Goal: Transaction & Acquisition: Purchase product/service

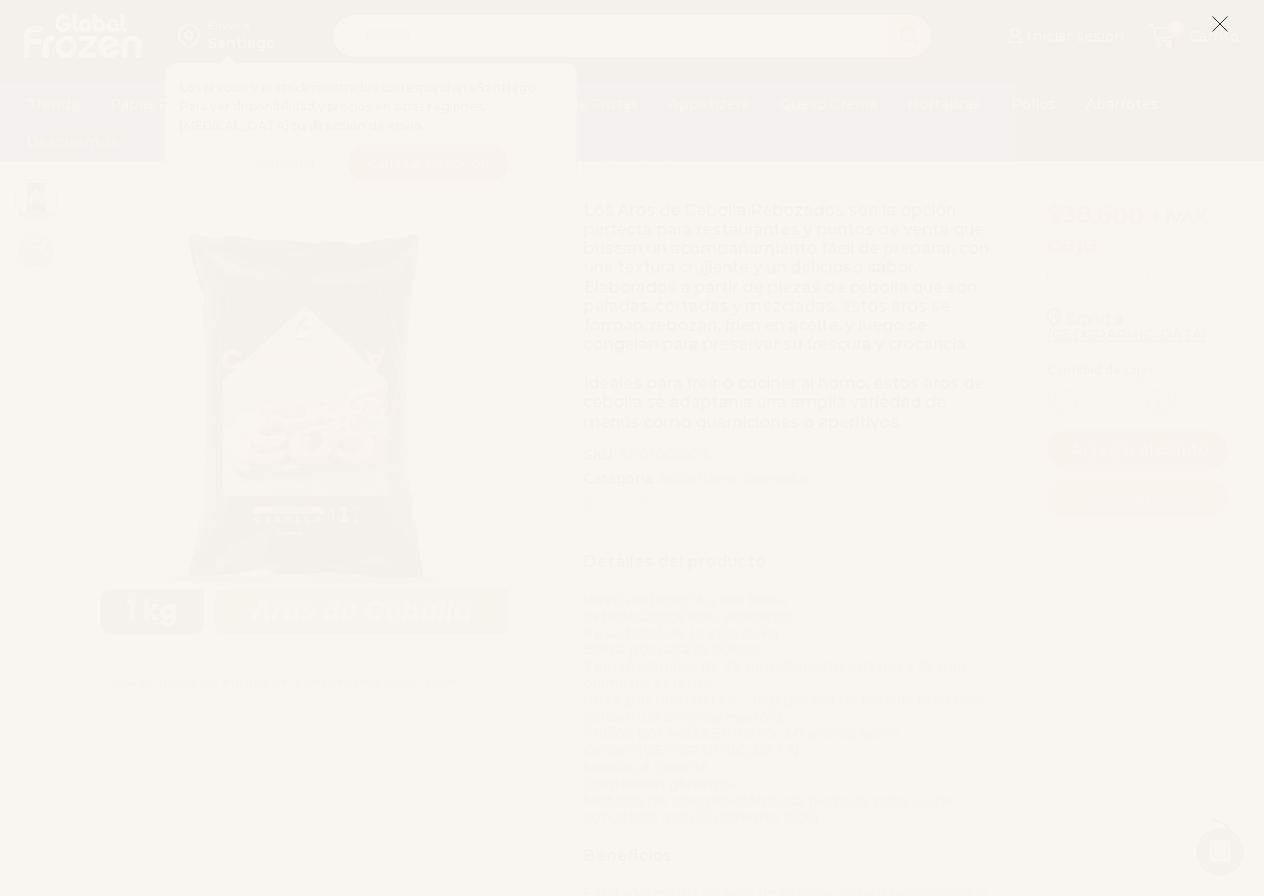
click at [1227, 22] on icon at bounding box center [1220, 24] width 18 height 18
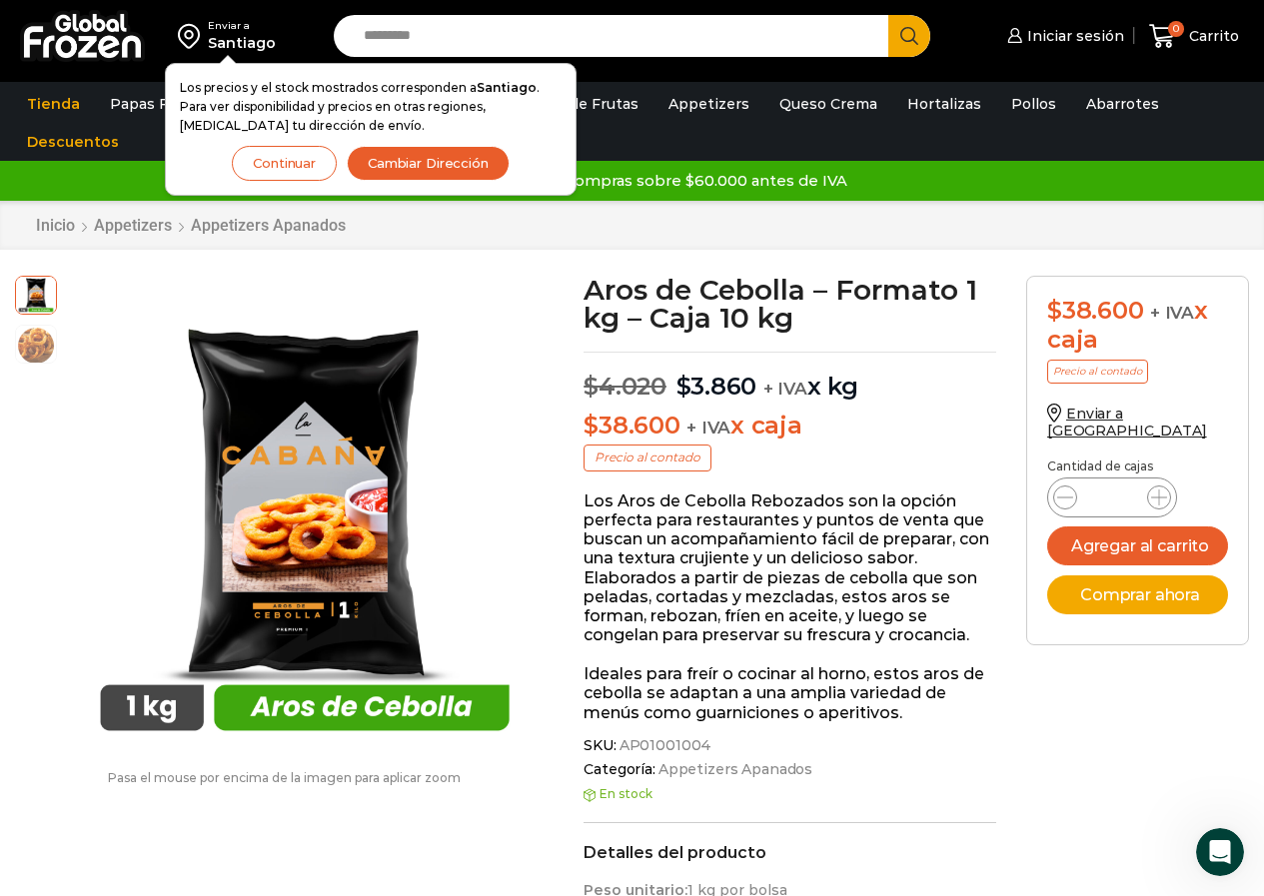
click at [734, 391] on bdi "$ 3.860" at bounding box center [717, 386] width 81 height 29
click at [797, 495] on p "Los Aros de Cebolla Rebozados son la opción perfecta para restaurantes y puntos…" at bounding box center [790, 569] width 413 height 154
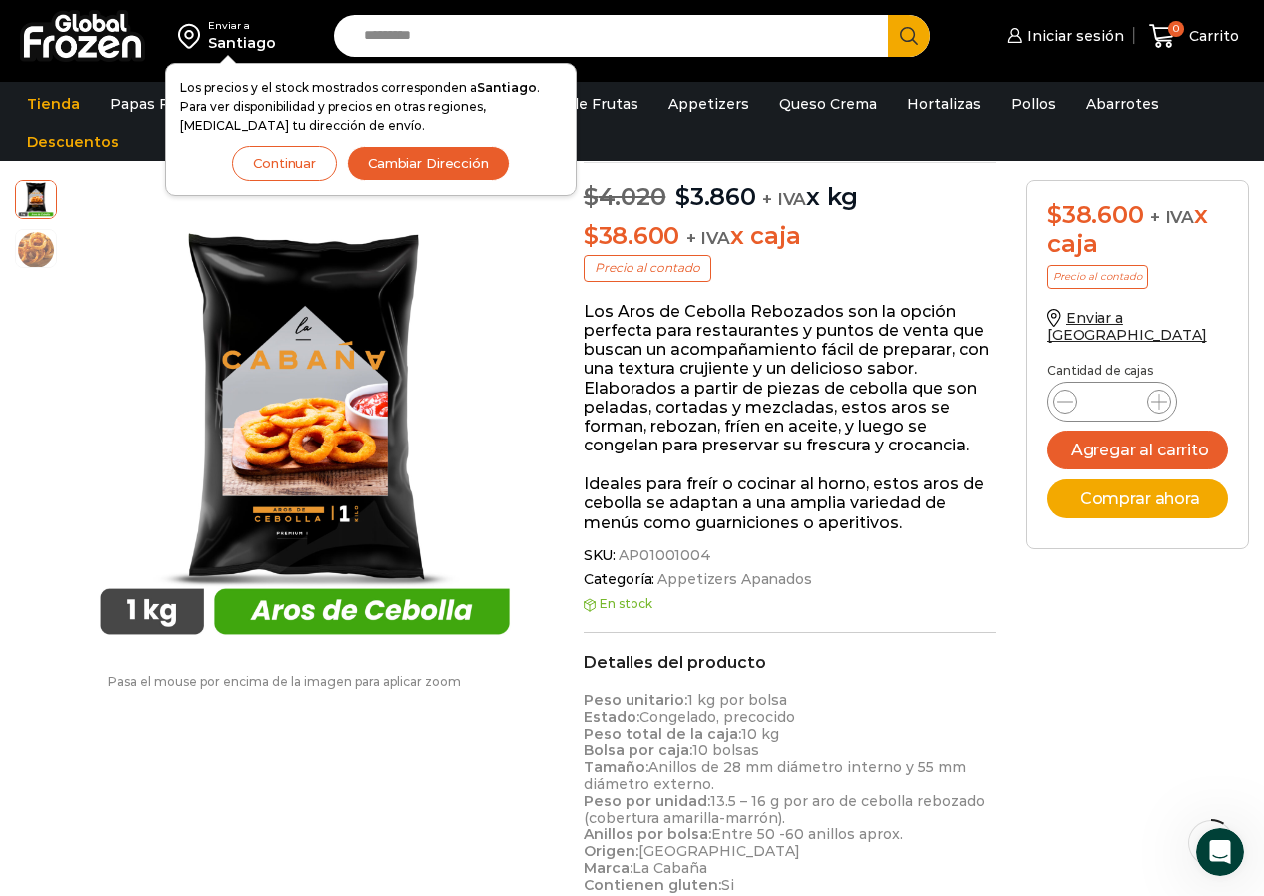
scroll to position [100, 0]
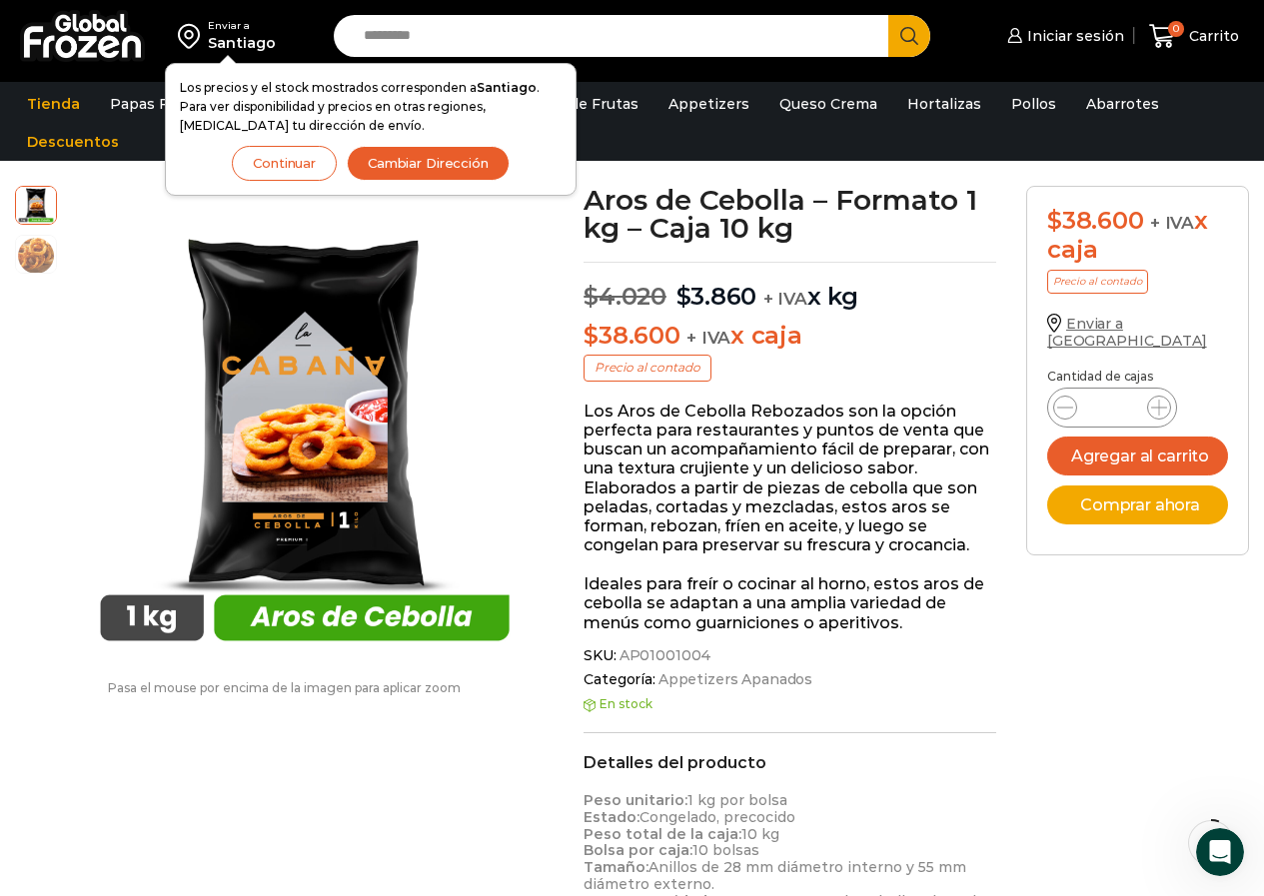
click at [1127, 329] on span "Enviar a [GEOGRAPHIC_DATA]" at bounding box center [1127, 332] width 160 height 35
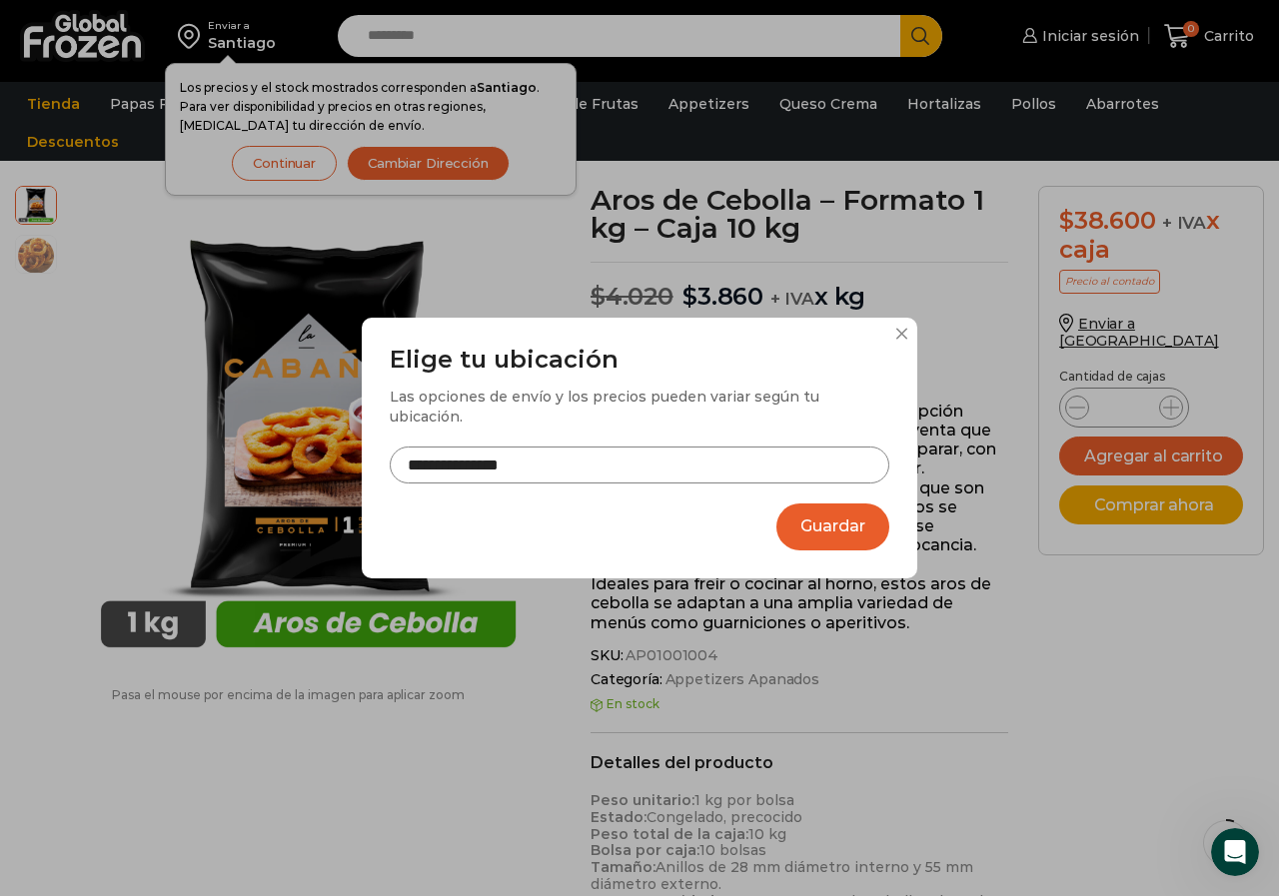
click at [599, 447] on input "**********" at bounding box center [640, 465] width 500 height 37
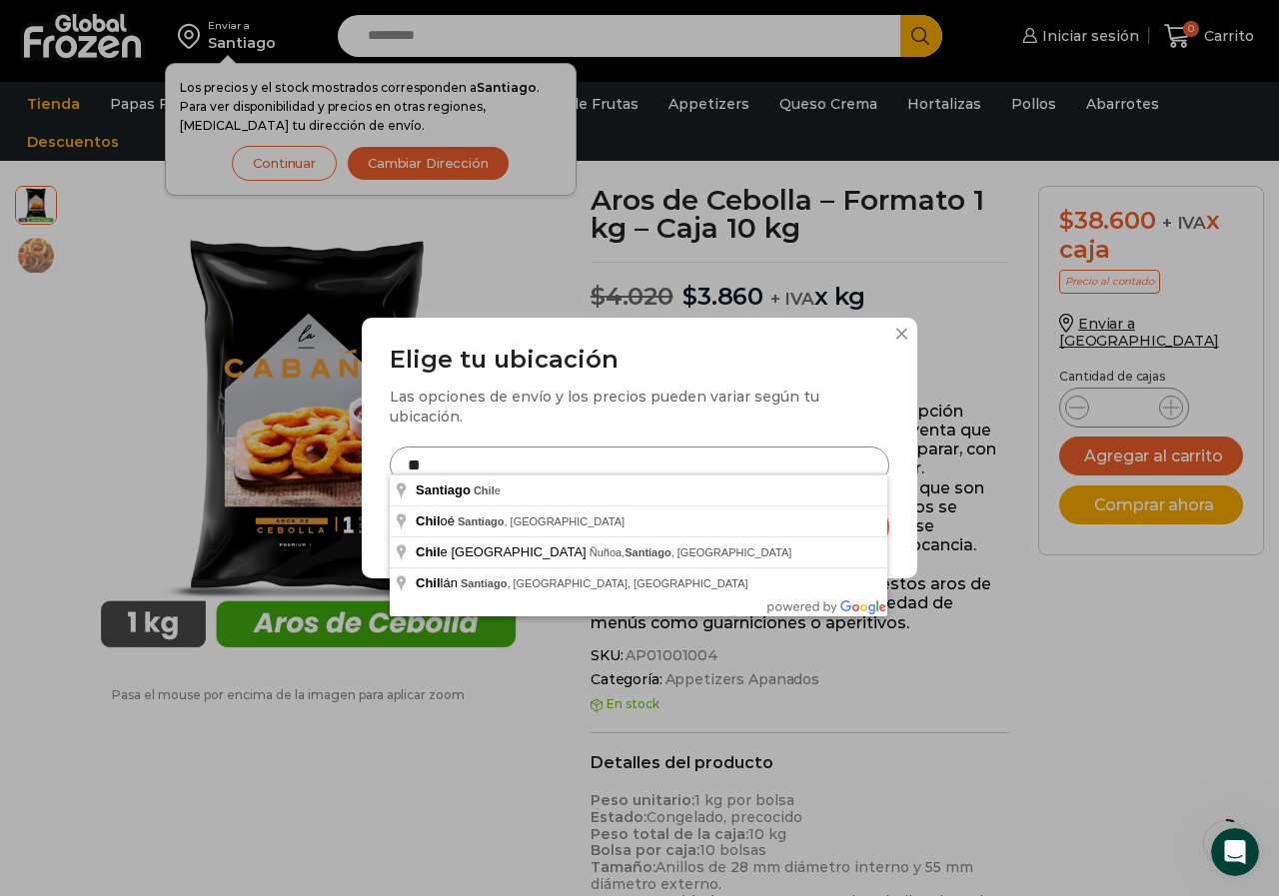
type input "*"
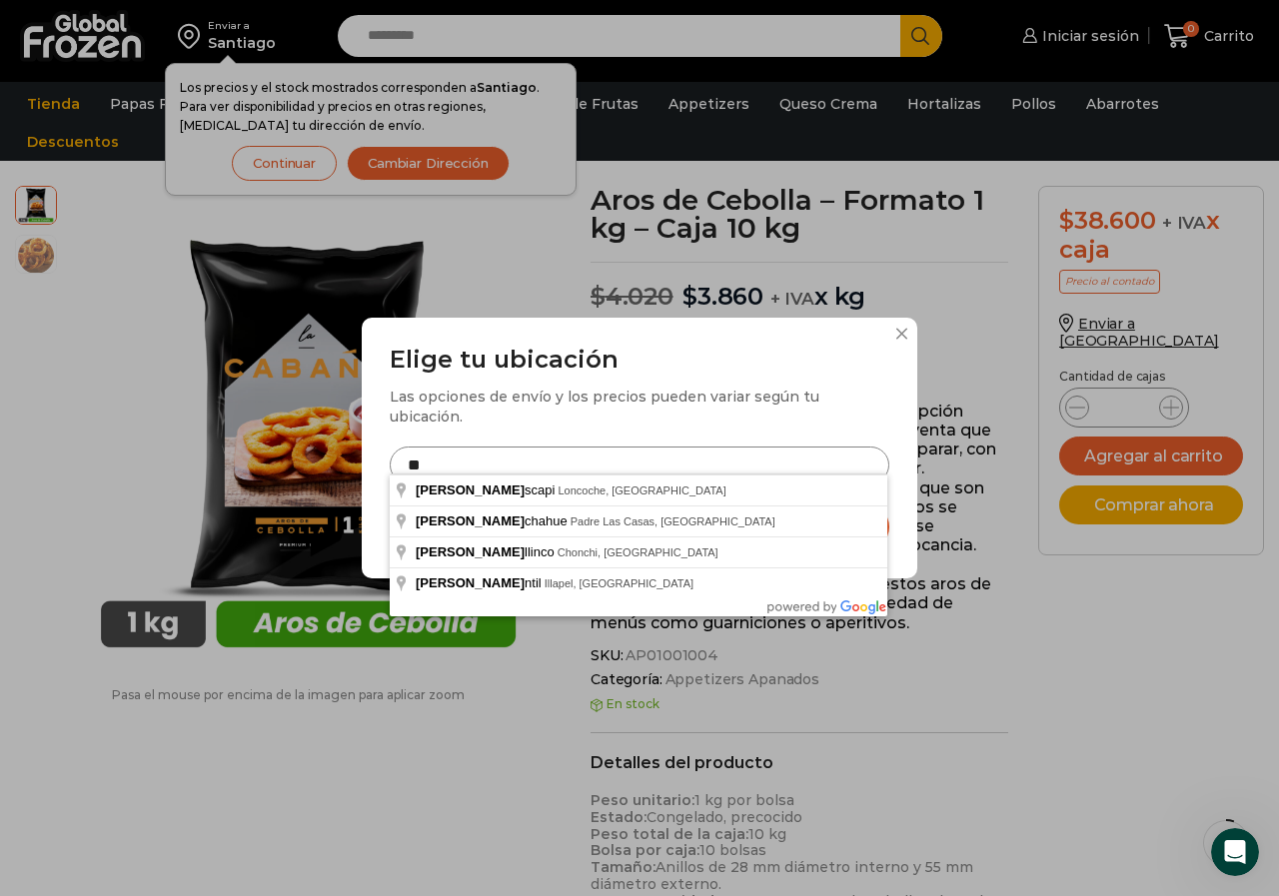
type input "*"
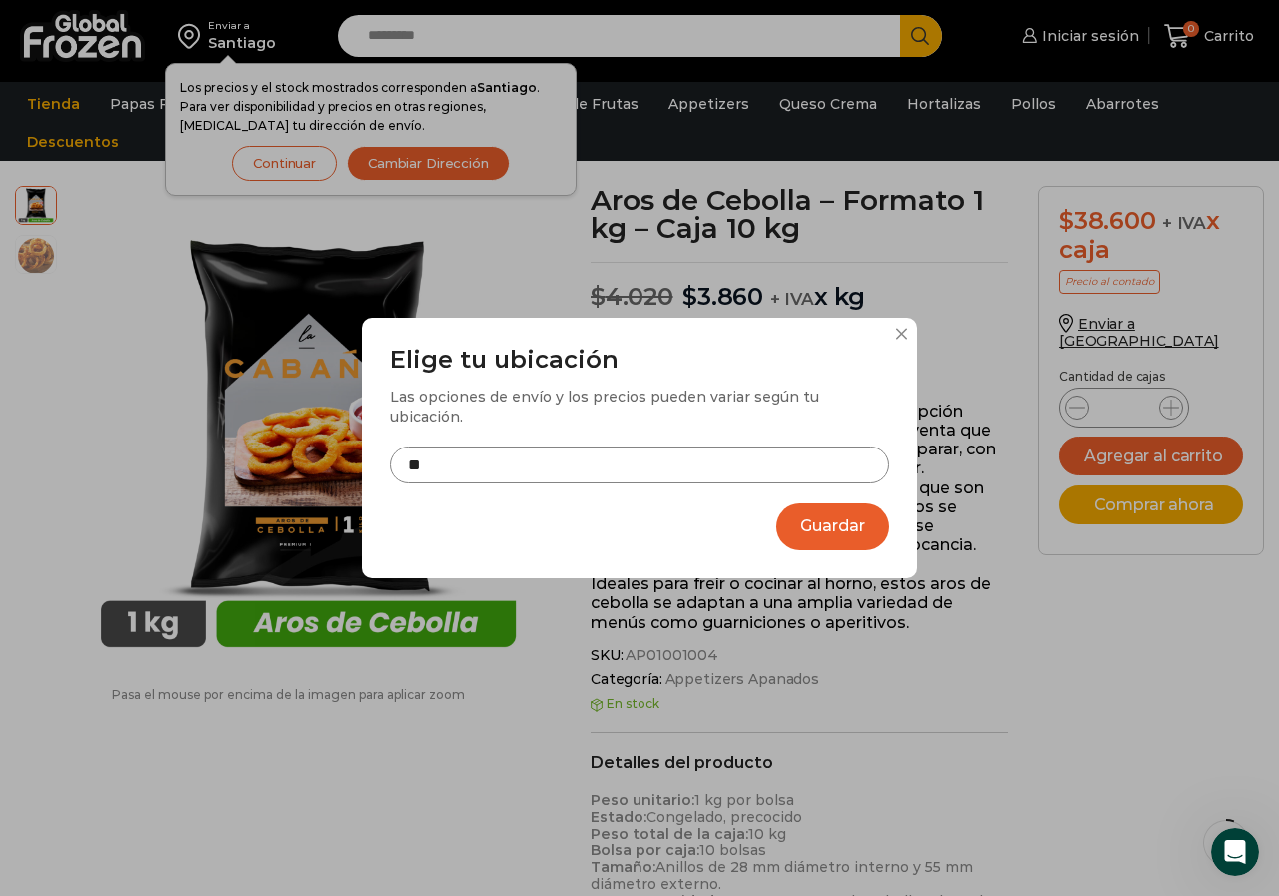
type input "*"
type input "**********"
click at [835, 514] on button "Guardar" at bounding box center [832, 527] width 113 height 47
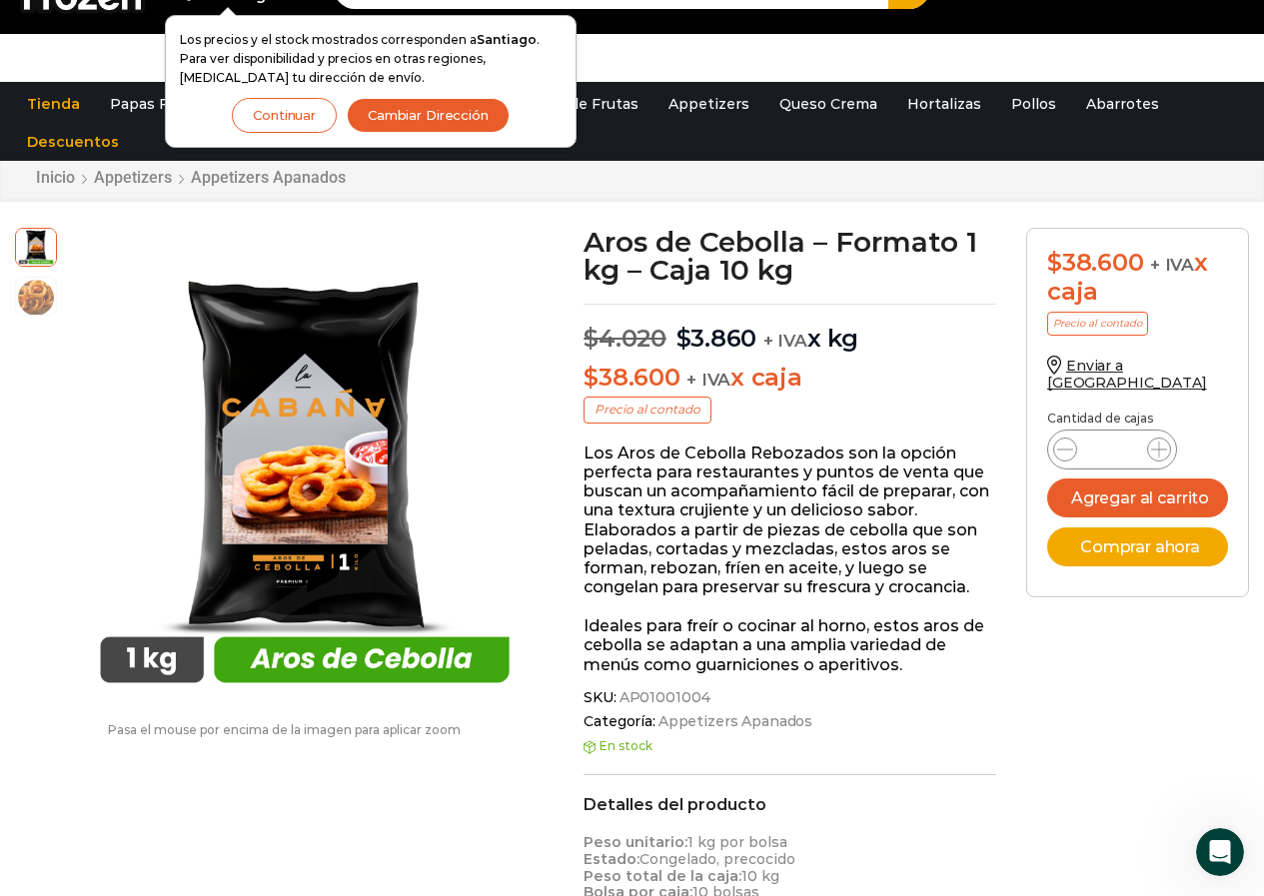
scroll to position [0, 0]
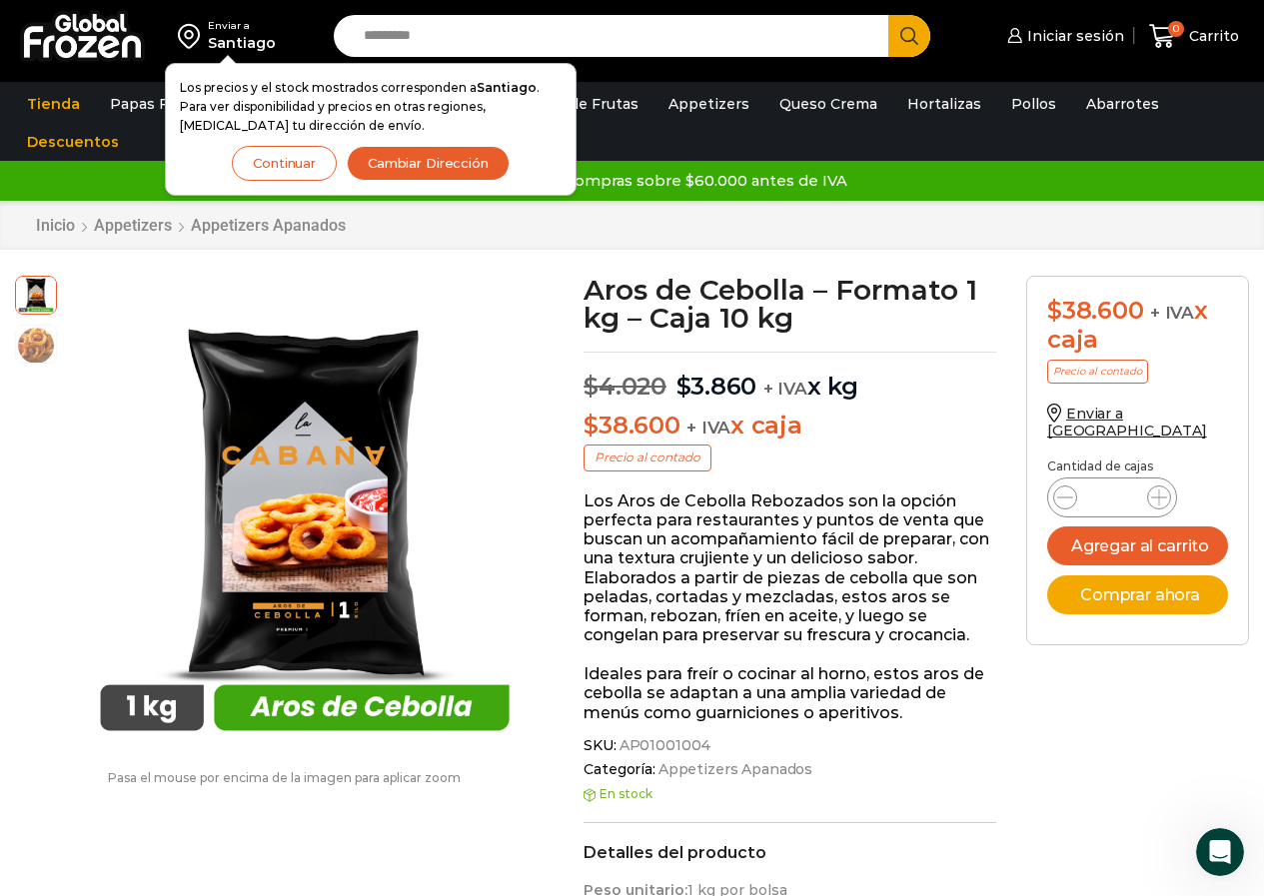
click at [1072, 371] on p "Precio al contado" at bounding box center [1097, 372] width 101 height 24
